Goal: Check status: Check status

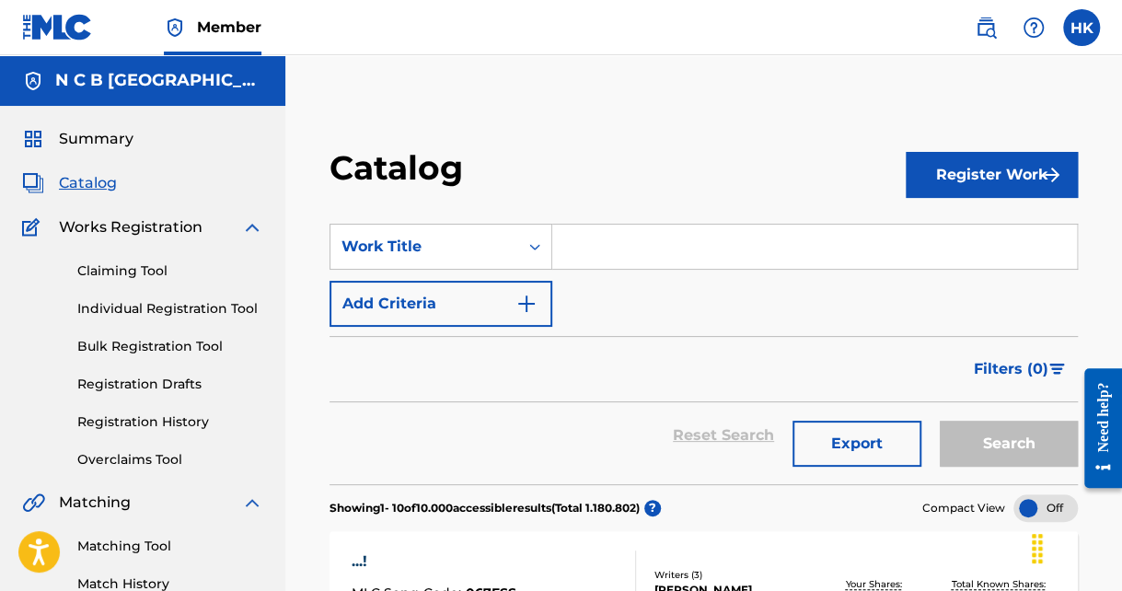
click at [115, 461] on link "Overclaims Tool" at bounding box center [170, 459] width 186 height 19
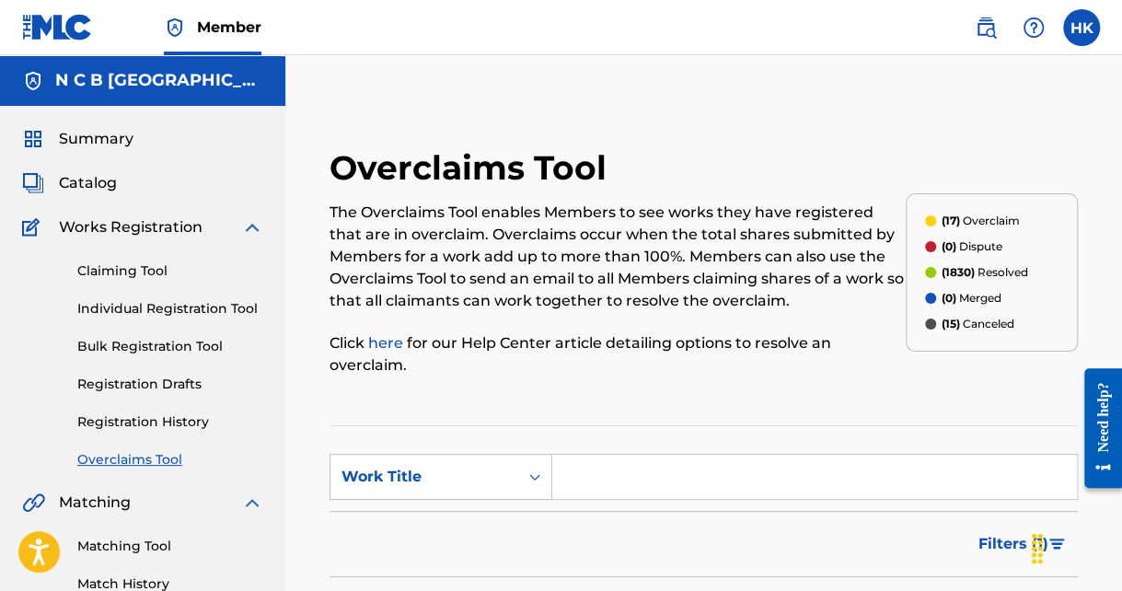
click at [575, 477] on input "Search Form" at bounding box center [814, 477] width 525 height 44
paste input "OM2AU1"
type input "OM2AU1"
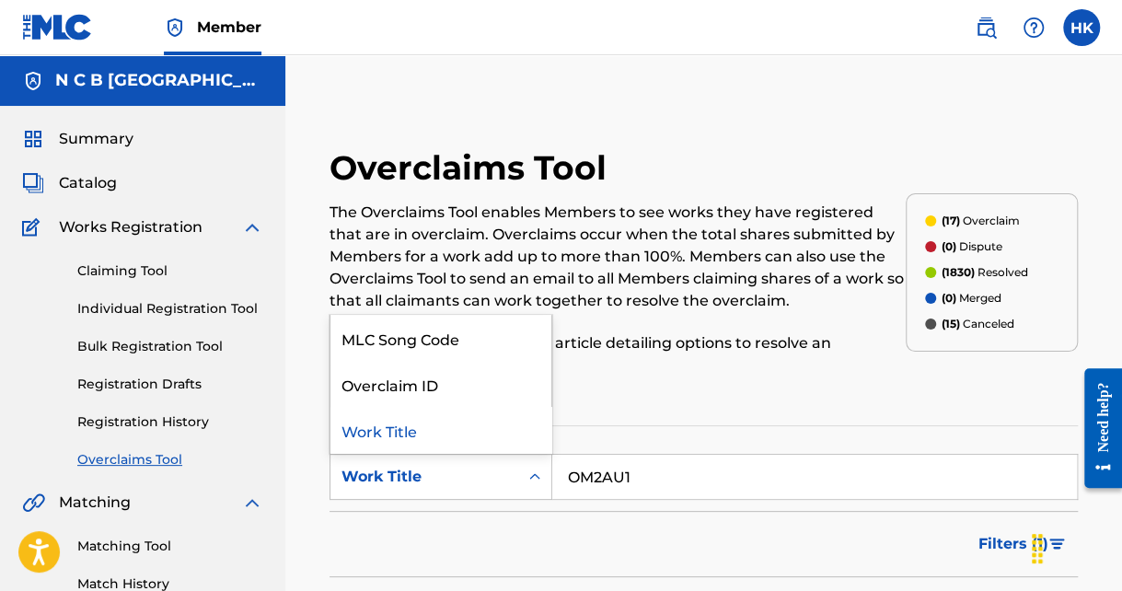
click at [542, 475] on icon "Search Form" at bounding box center [534, 477] width 18 height 18
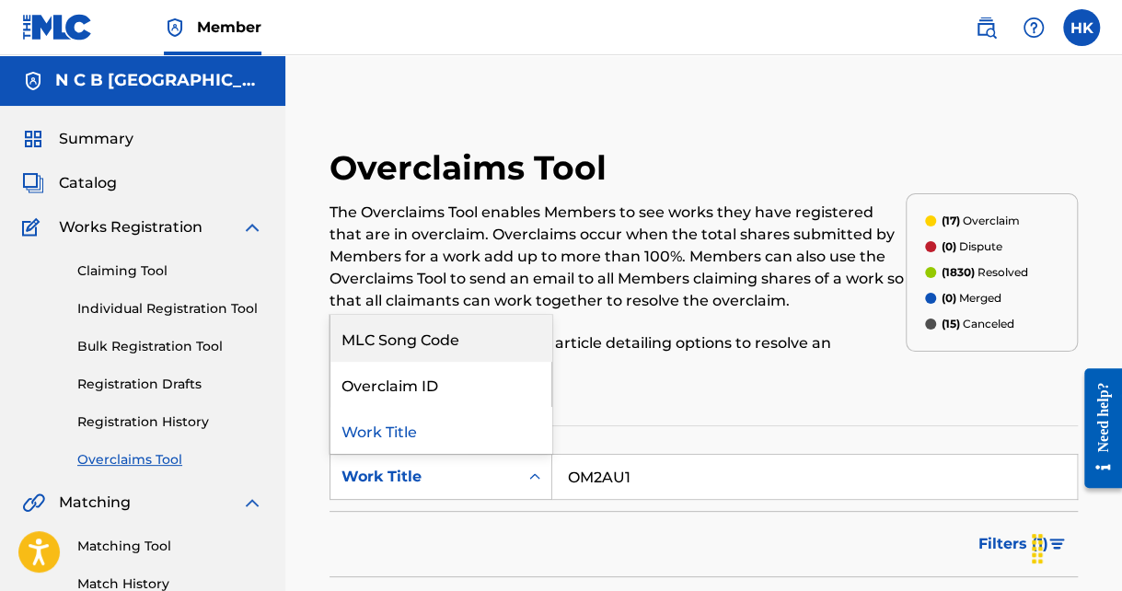
click at [459, 344] on div "MLC Song Code" at bounding box center [440, 338] width 221 height 46
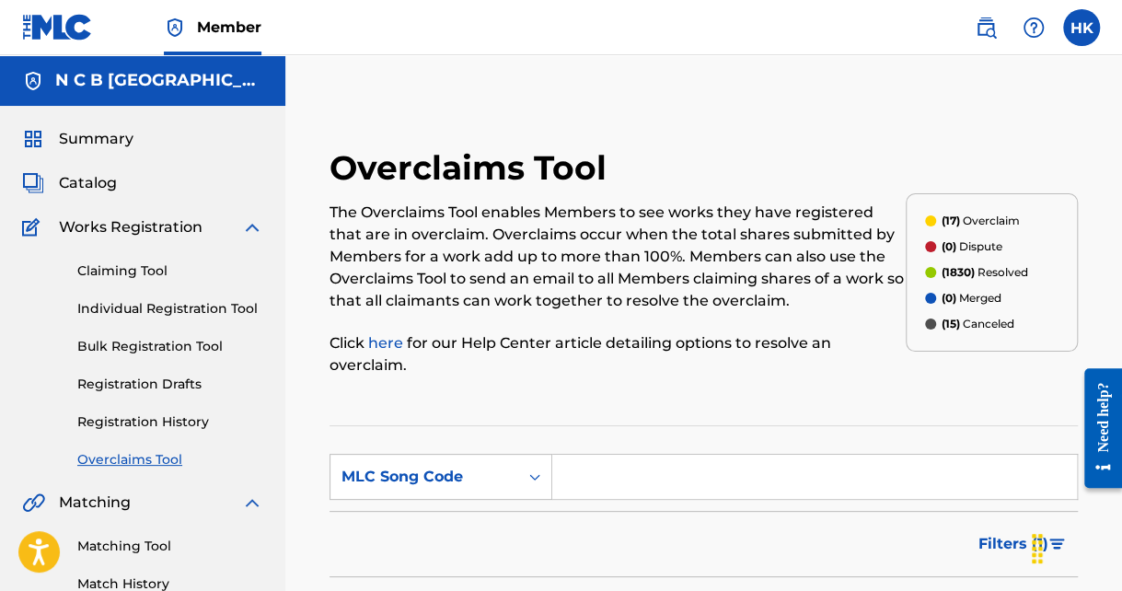
click at [718, 473] on input "Search Form" at bounding box center [814, 477] width 525 height 44
paste input "OM2AU1"
type input "OM2AU1"
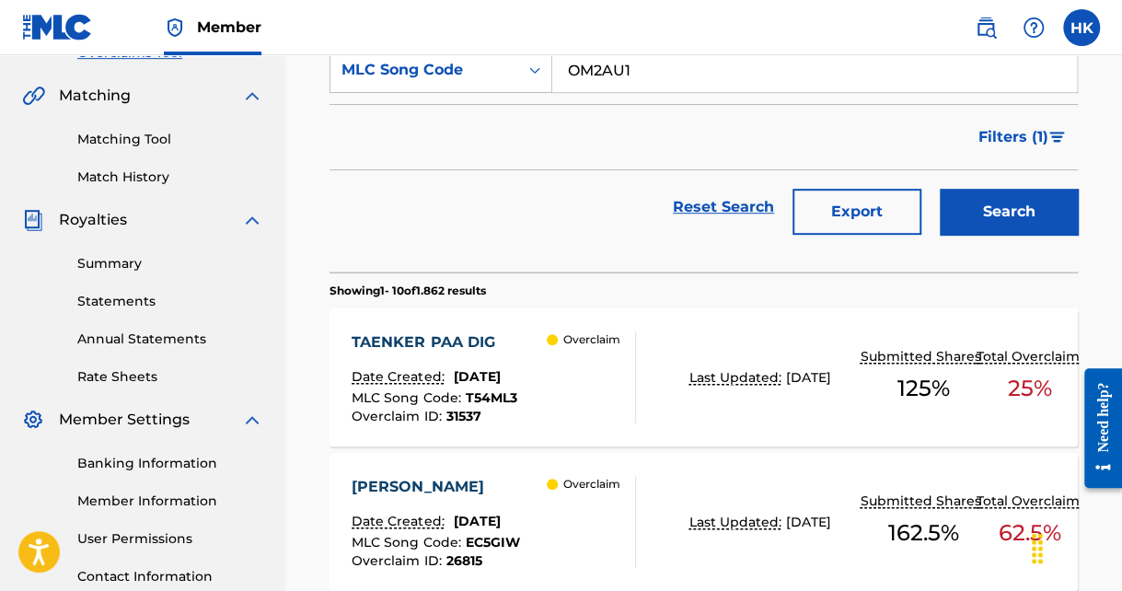
scroll to position [368, 0]
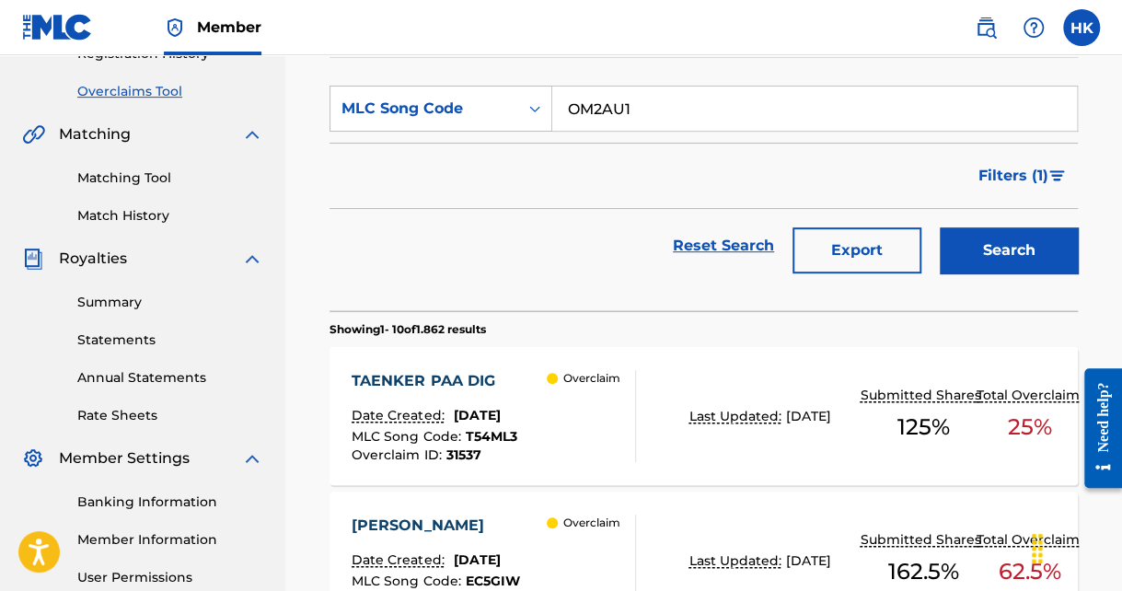
click at [987, 241] on button "Search" at bounding box center [1009, 250] width 138 height 46
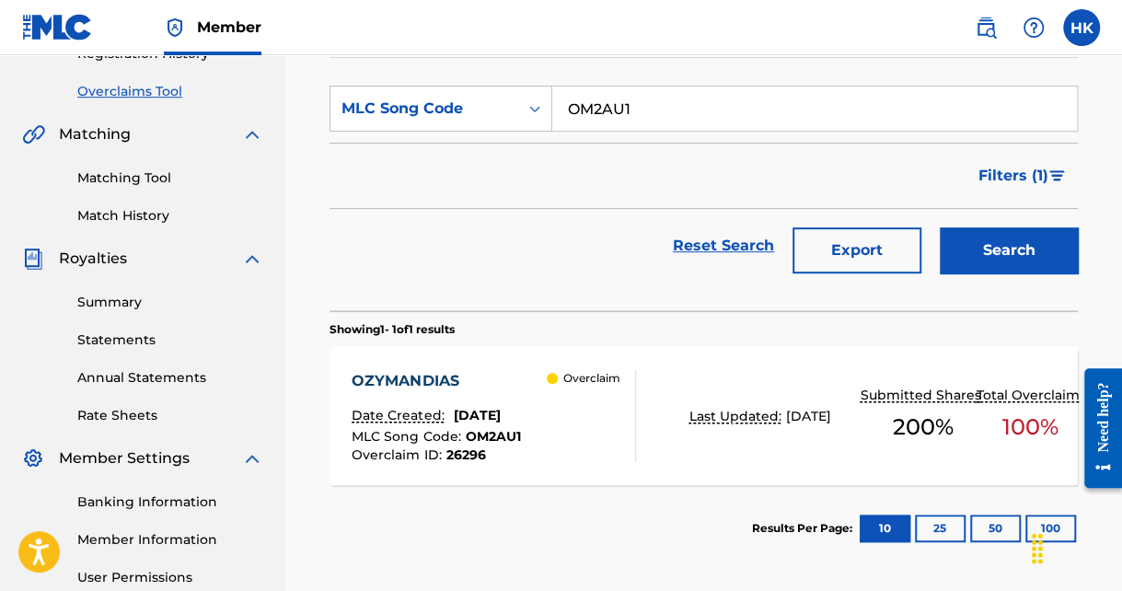
click at [500, 418] on span "[DATE]" at bounding box center [476, 415] width 47 height 17
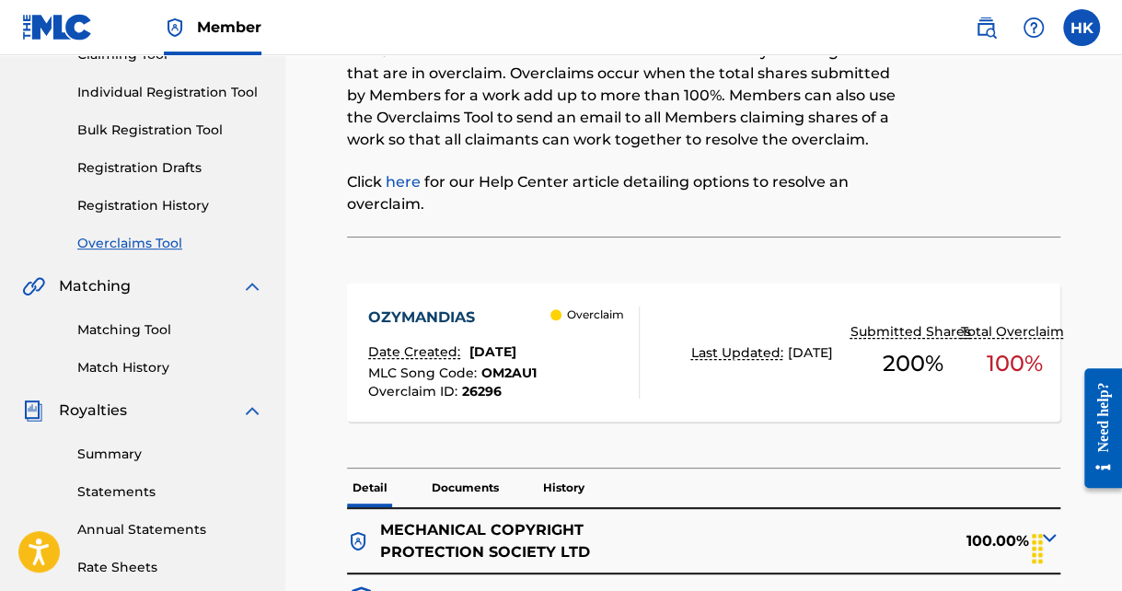
scroll to position [92, 0]
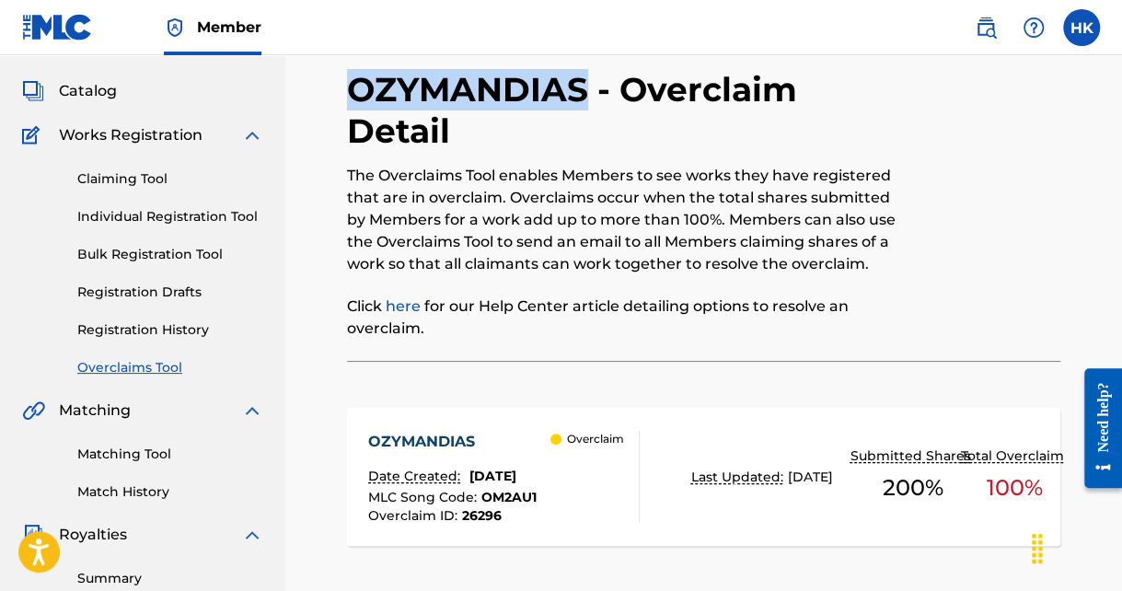
drag, startPoint x: 353, startPoint y: 83, endPoint x: 578, endPoint y: 87, distance: 224.6
click at [578, 87] on h2 "OZYMANDIAS - Overclaim Detail" at bounding box center [621, 110] width 549 height 83
copy h2 "OZYMANDIAS"
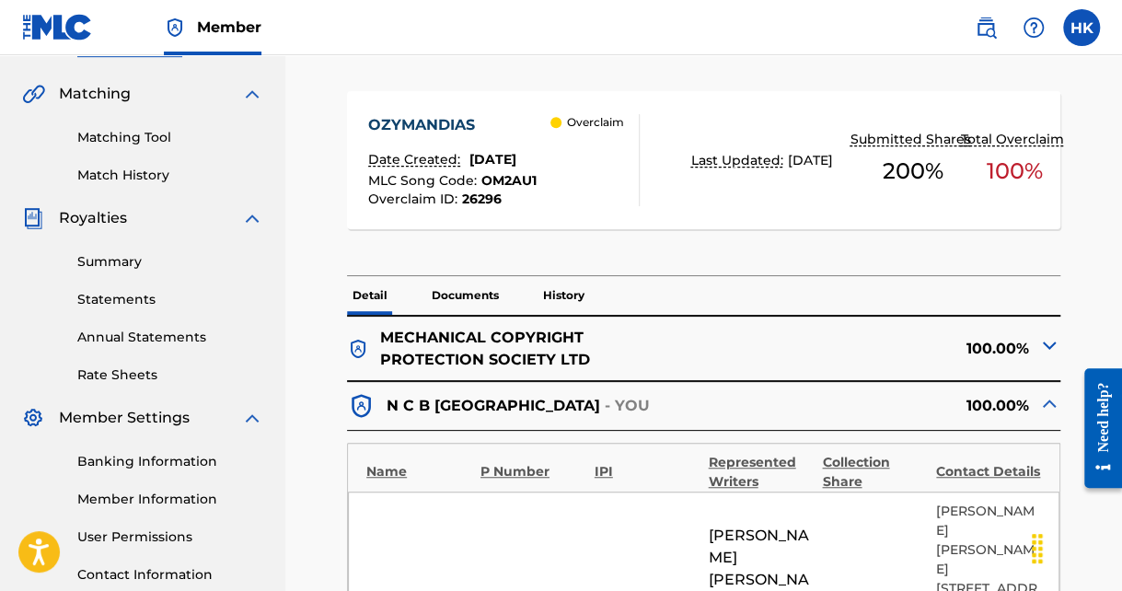
scroll to position [460, 0]
